Goal: Transaction & Acquisition: Purchase product/service

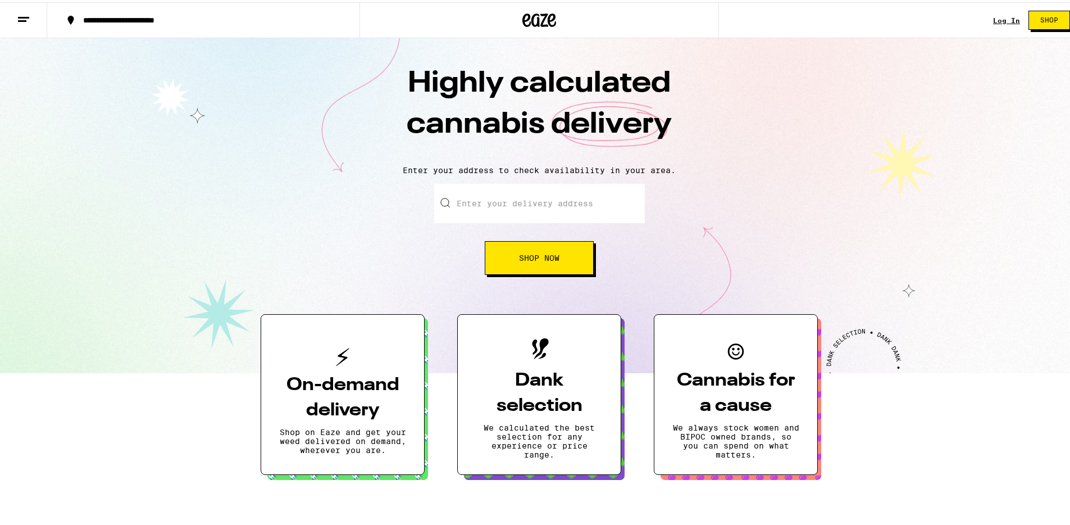
click at [994, 18] on link "Log In" at bounding box center [1006, 18] width 27 height 7
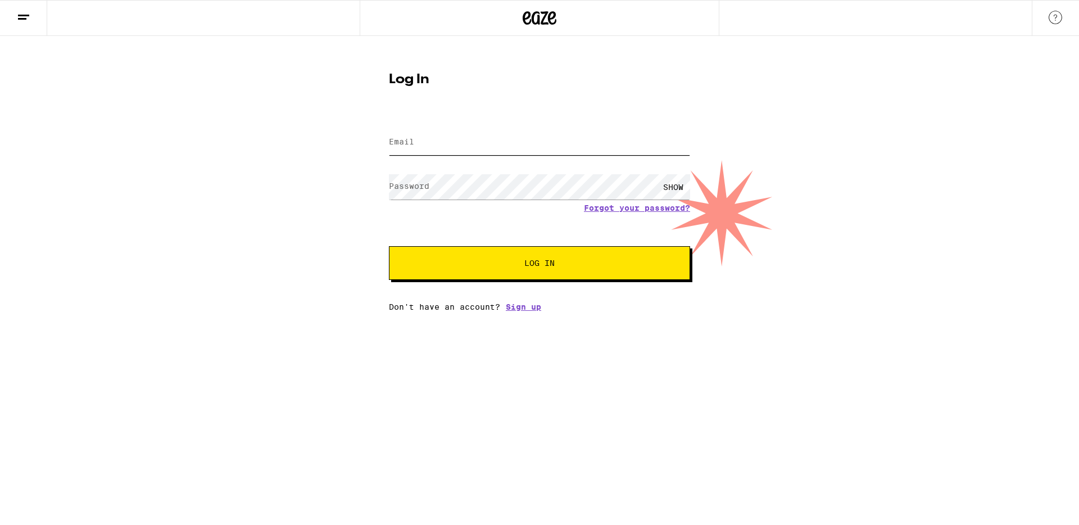
click at [506, 147] on input "Email" at bounding box center [539, 142] width 301 height 25
type input "[EMAIL_ADDRESS][DOMAIN_NAME]"
click at [584, 270] on button "Log In" at bounding box center [539, 263] width 301 height 34
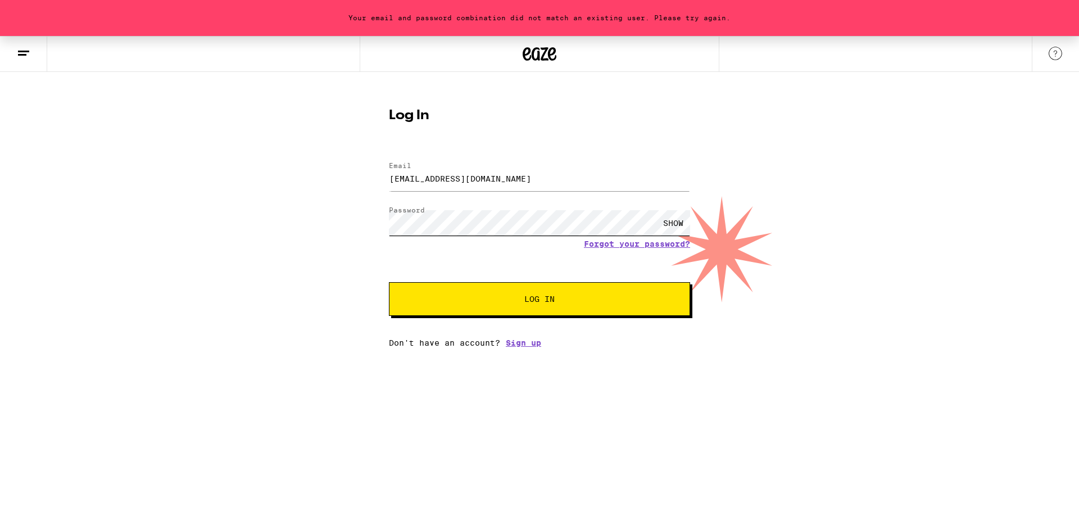
click at [389, 282] on button "Log In" at bounding box center [539, 299] width 301 height 34
click at [628, 245] on link "Forgot your password?" at bounding box center [637, 243] width 106 height 9
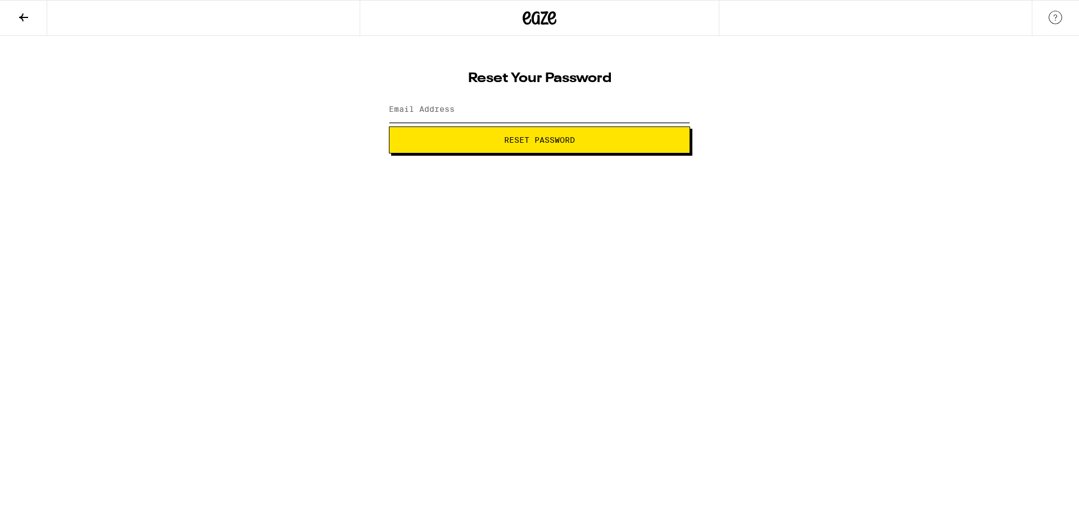
click at [550, 117] on input "Email Address" at bounding box center [539, 109] width 301 height 25
type input "[EMAIL_ADDRESS][DOMAIN_NAME]"
click at [641, 153] on html "Reset Your Password Email Address [EMAIL_ADDRESS][DOMAIN_NAME] Reset Password W…" at bounding box center [539, 76] width 1079 height 153
click at [639, 146] on button "Reset Password" at bounding box center [539, 139] width 301 height 27
click at [532, 115] on form "New password SHOW Submit" at bounding box center [539, 123] width 301 height 60
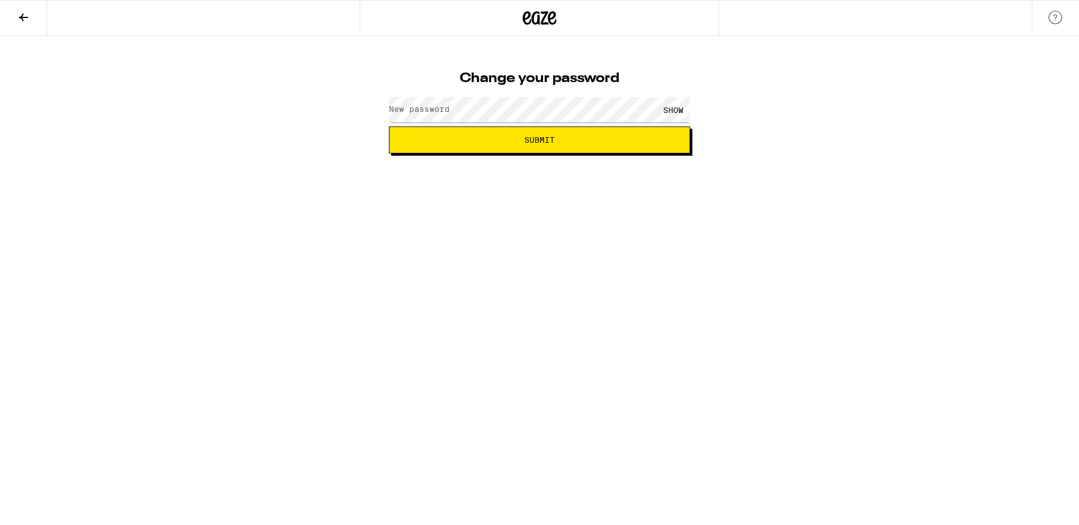
click at [553, 153] on html "Change your password New password SHOW Submit" at bounding box center [539, 76] width 1079 height 153
click at [552, 150] on button "Submit" at bounding box center [539, 139] width 301 height 27
click at [559, 137] on span "Submit" at bounding box center [539, 140] width 282 height 8
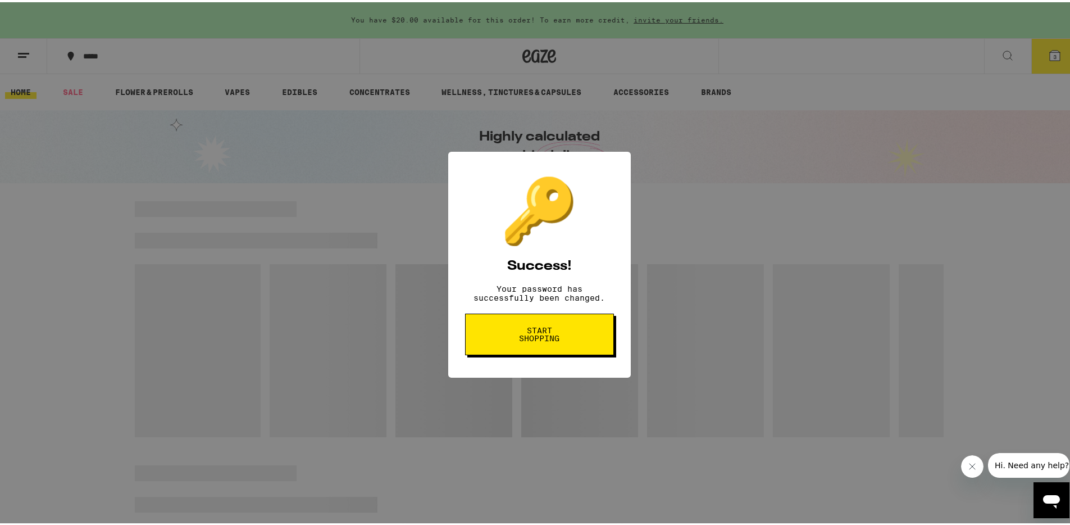
click at [567, 344] on button "Start shopping" at bounding box center [539, 332] width 149 height 42
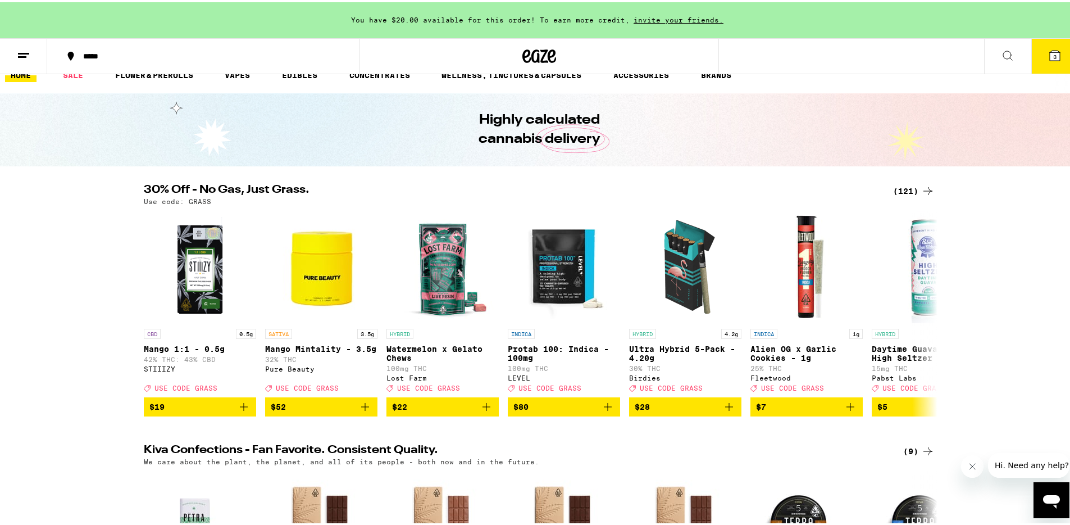
scroll to position [26, 0]
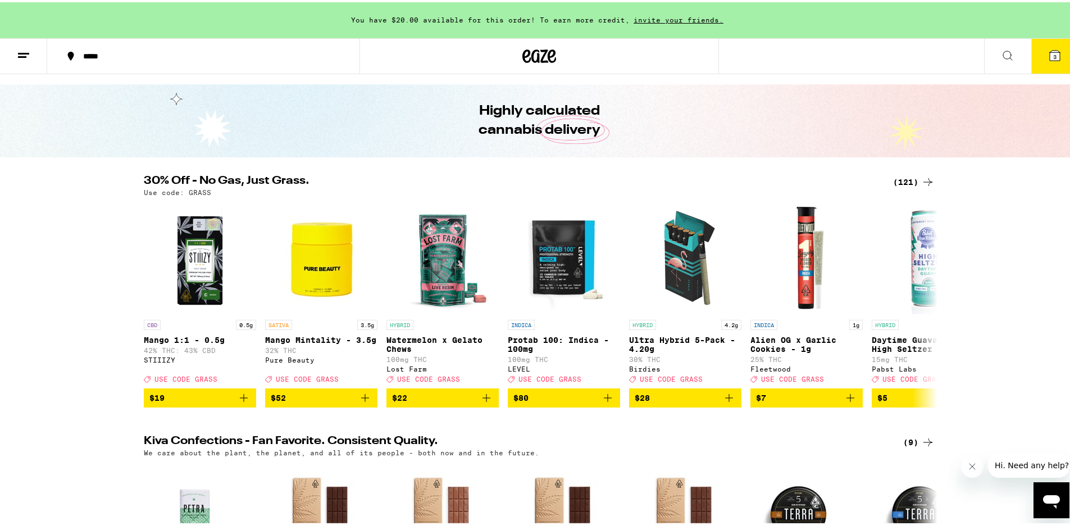
click at [927, 447] on icon at bounding box center [927, 439] width 13 height 13
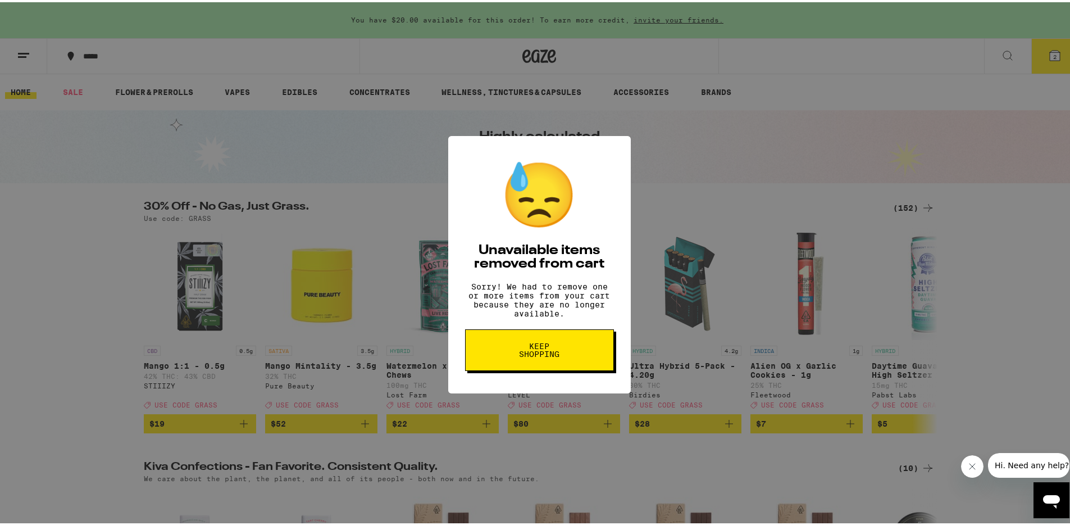
click at [549, 297] on p "Sorry! We had to remove one or more items from your cart because they are no lo…" at bounding box center [539, 298] width 149 height 36
click at [540, 305] on p "Sorry! We had to remove one or more items from your cart because they are no lo…" at bounding box center [539, 298] width 149 height 36
click at [492, 354] on button "Keep Shopping" at bounding box center [539, 348] width 149 height 42
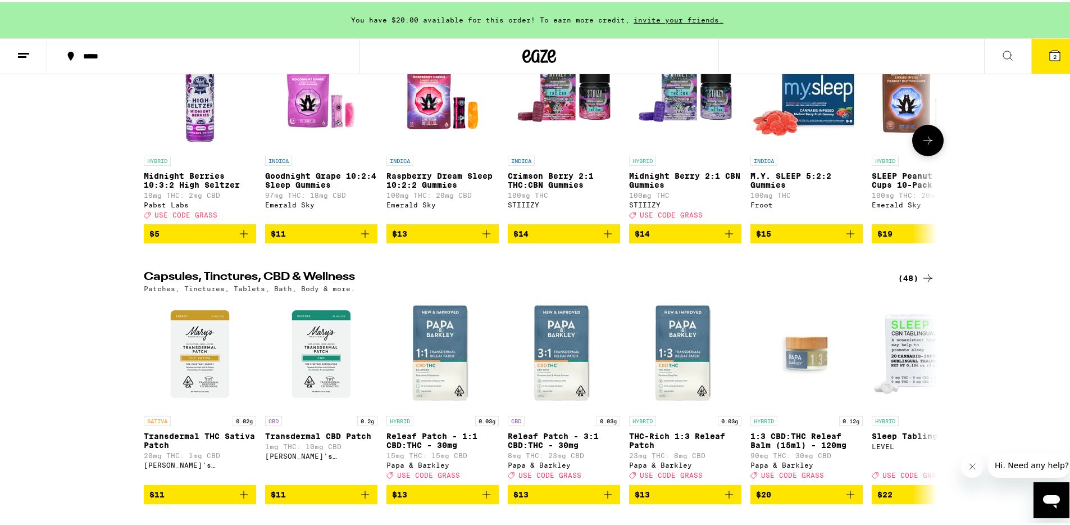
scroll to position [4376, 0]
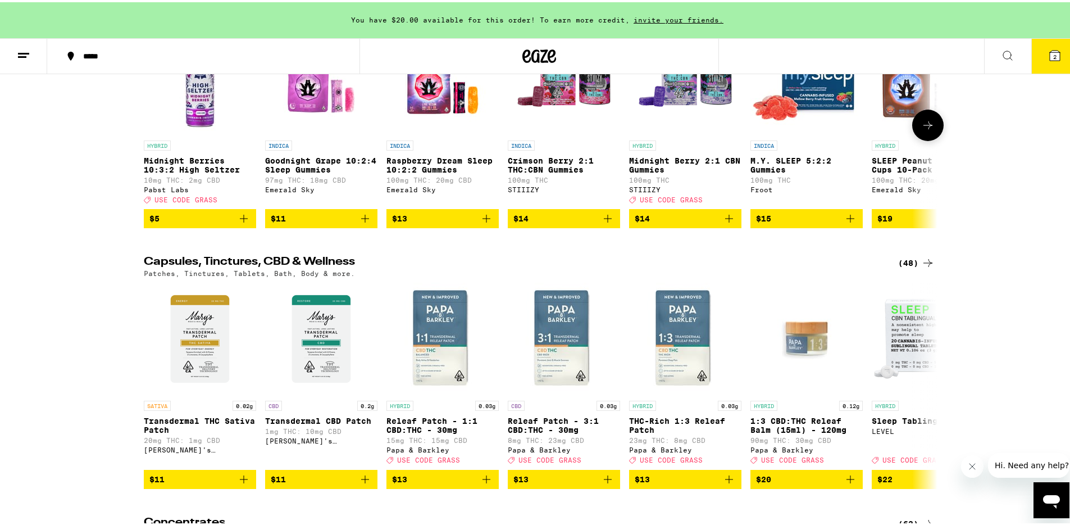
click at [923, 130] on icon at bounding box center [927, 122] width 13 height 13
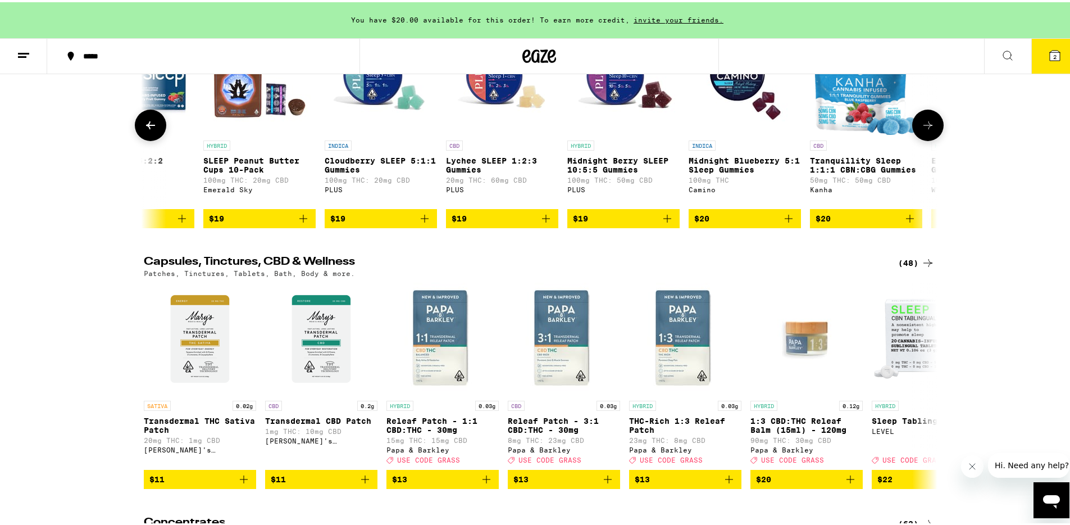
click at [923, 130] on icon at bounding box center [927, 122] width 13 height 13
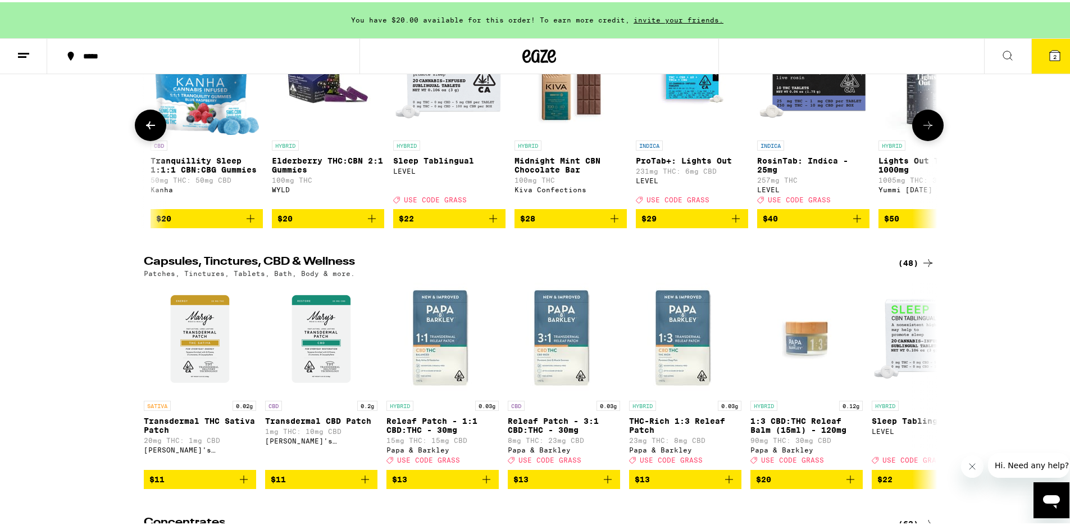
scroll to position [0, 1337]
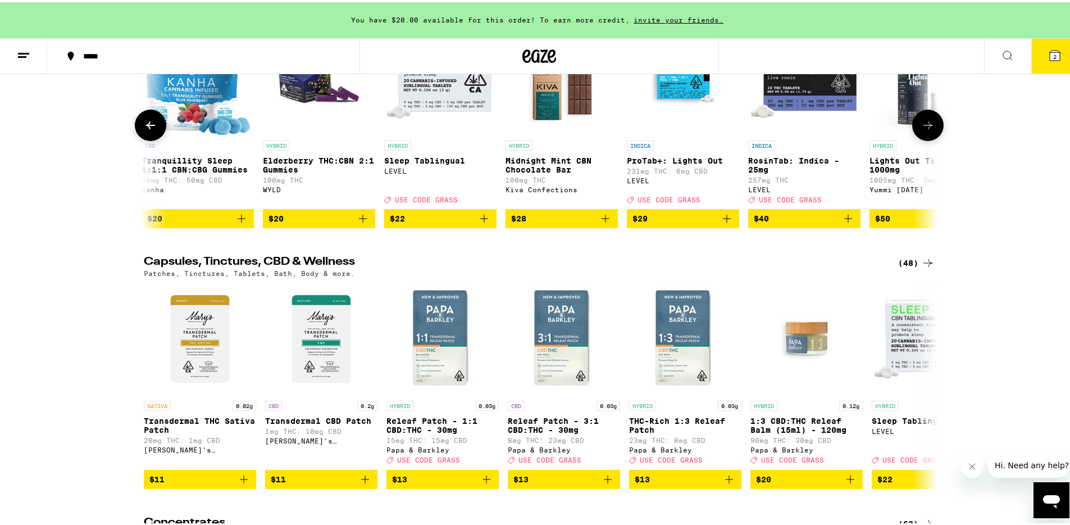
click at [923, 130] on icon at bounding box center [927, 122] width 13 height 13
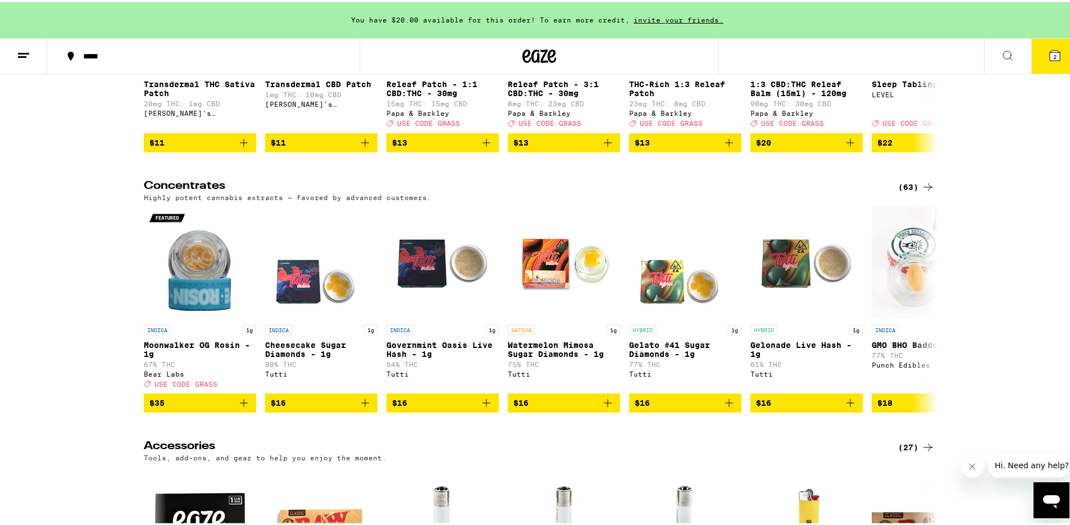
scroll to position [4700, 0]
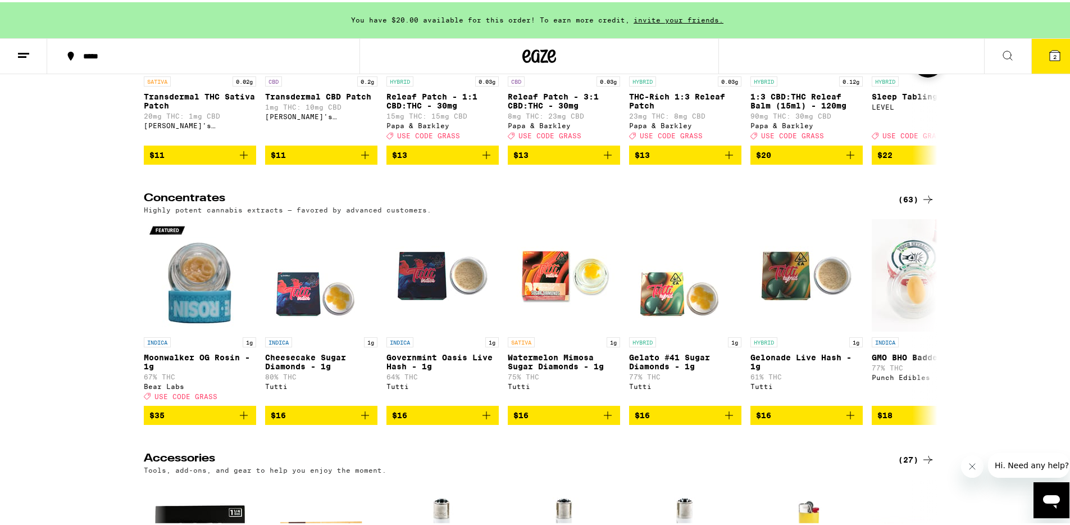
click at [929, 66] on icon at bounding box center [927, 59] width 13 height 13
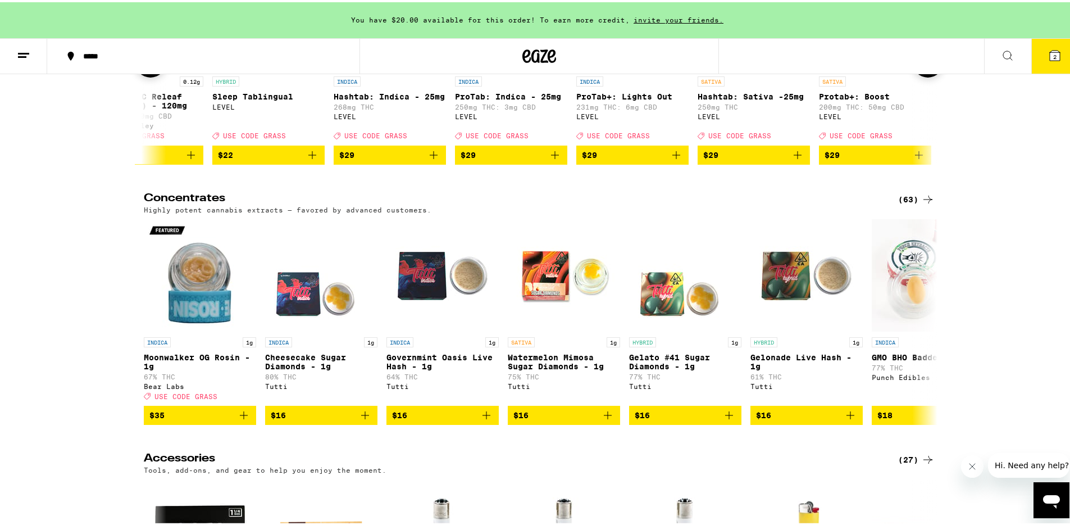
scroll to position [0, 669]
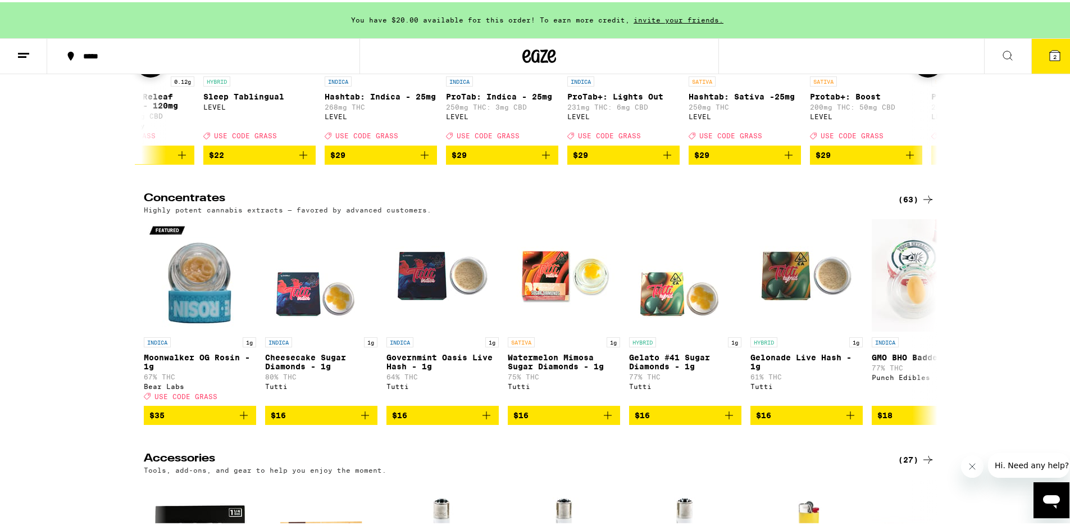
click at [929, 66] on icon at bounding box center [927, 59] width 13 height 13
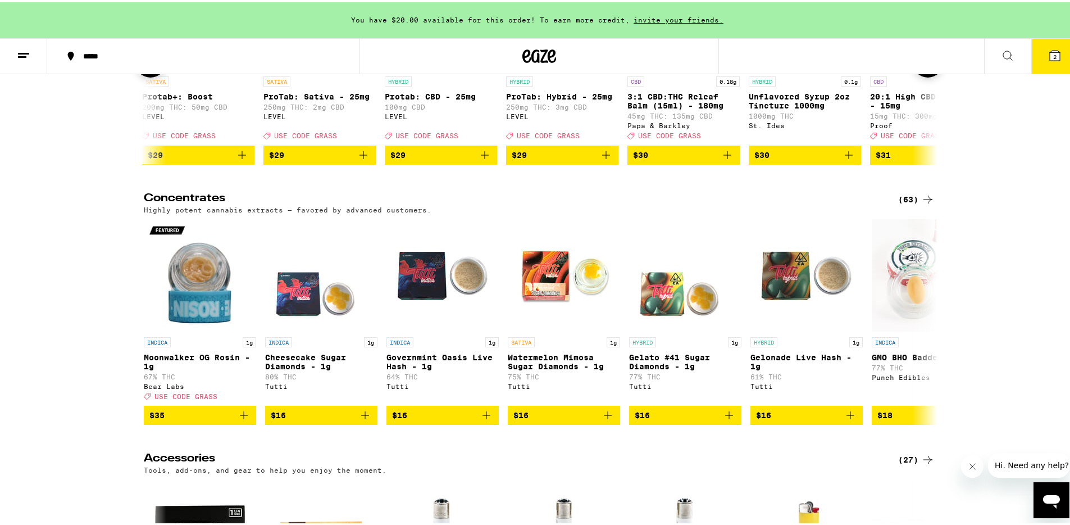
scroll to position [0, 1337]
click at [929, 66] on icon at bounding box center [927, 59] width 13 height 13
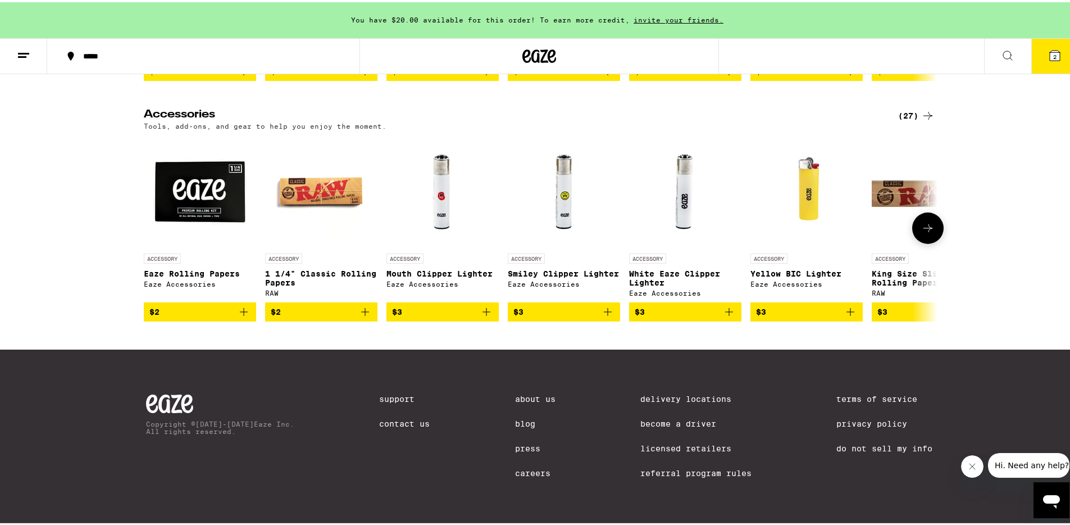
scroll to position [5106, 0]
click at [921, 233] on icon at bounding box center [927, 225] width 13 height 13
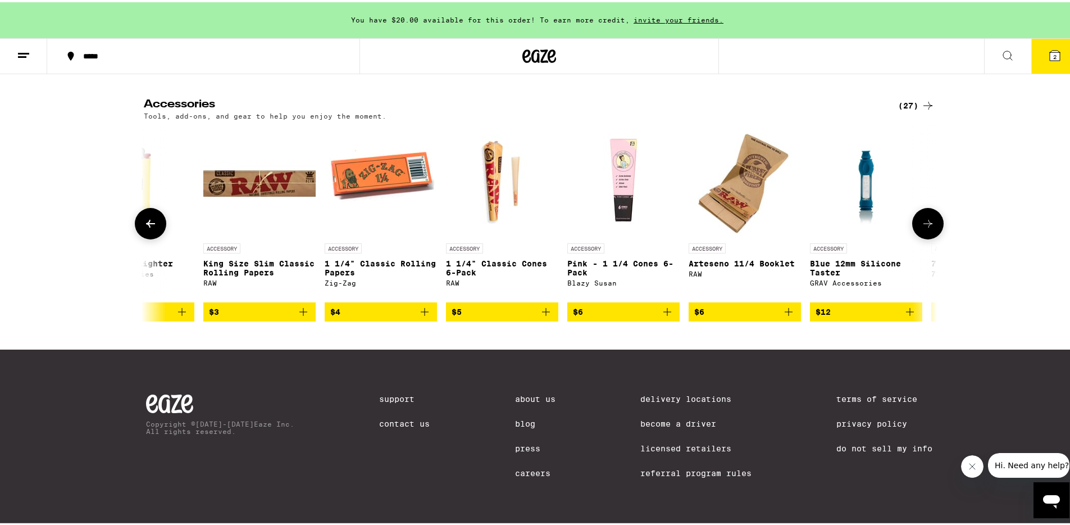
click at [921, 228] on icon at bounding box center [927, 221] width 13 height 13
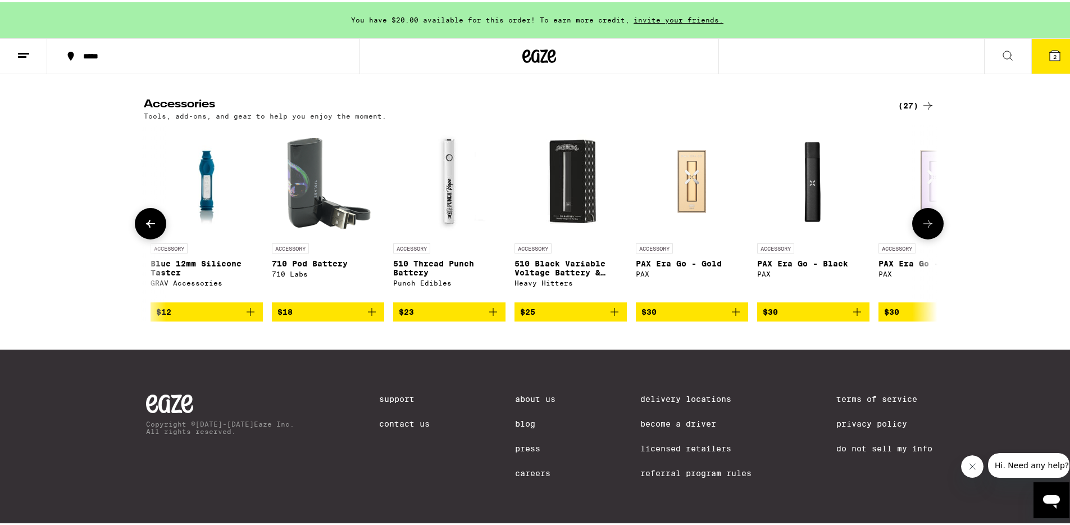
scroll to position [0, 1337]
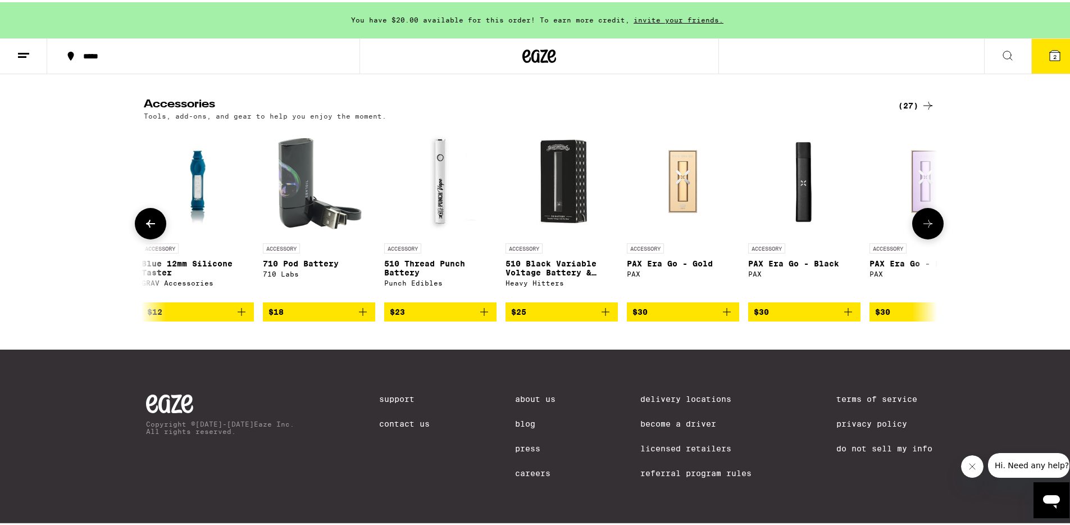
click at [921, 228] on icon at bounding box center [927, 221] width 13 height 13
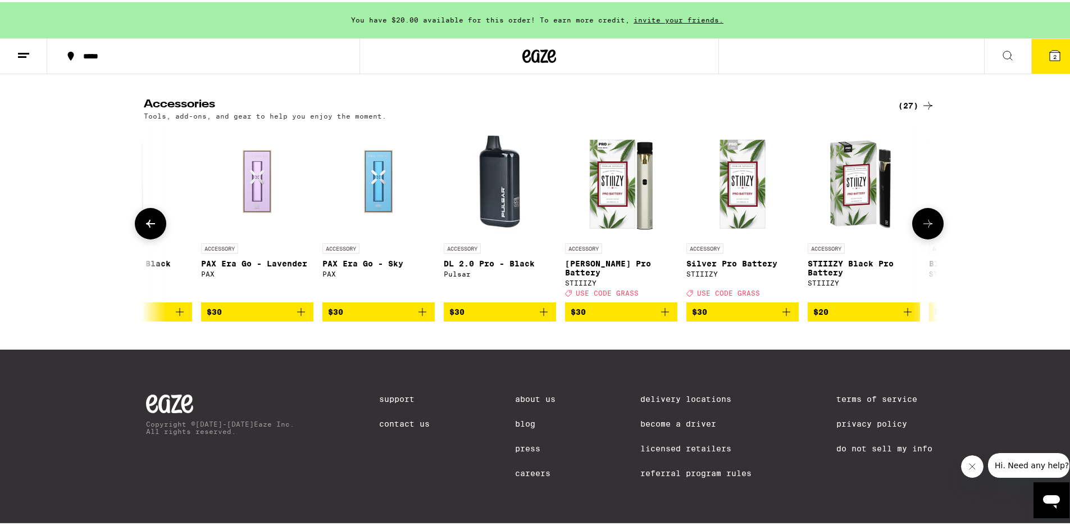
click at [921, 228] on icon at bounding box center [927, 221] width 13 height 13
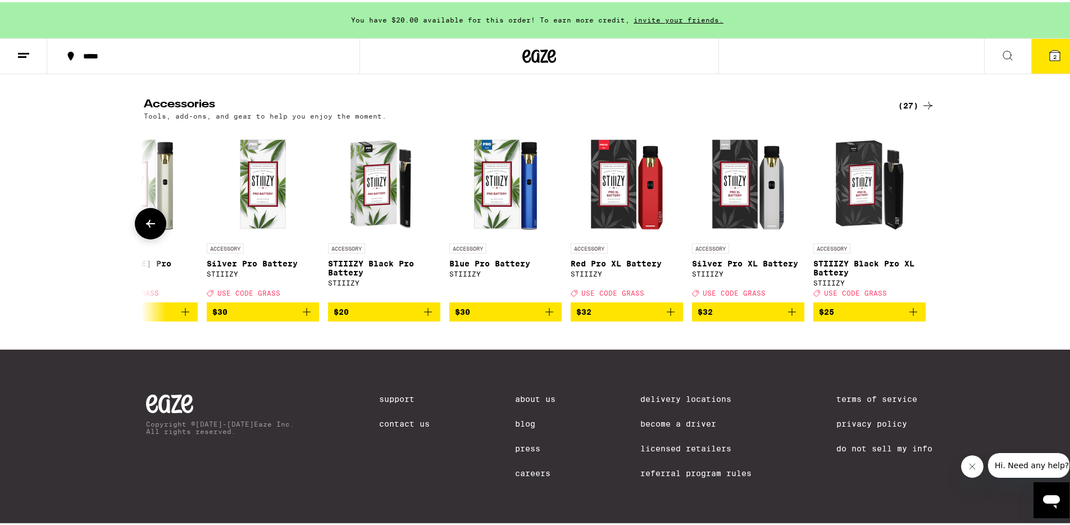
scroll to position [5228, 0]
